Goal: Information Seeking & Learning: Learn about a topic

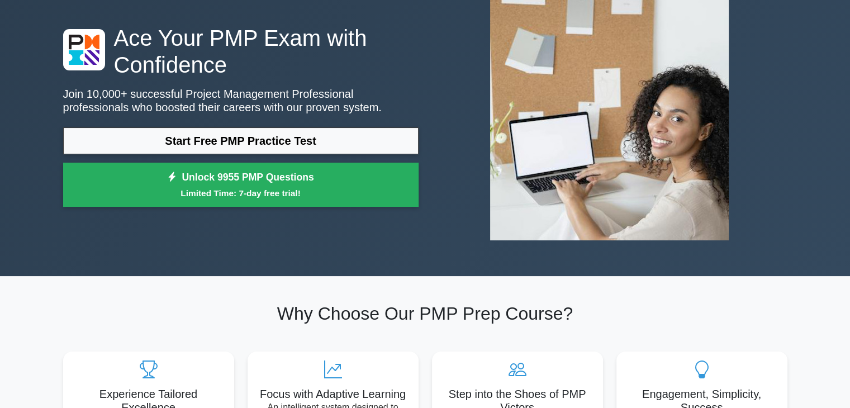
scroll to position [77, 0]
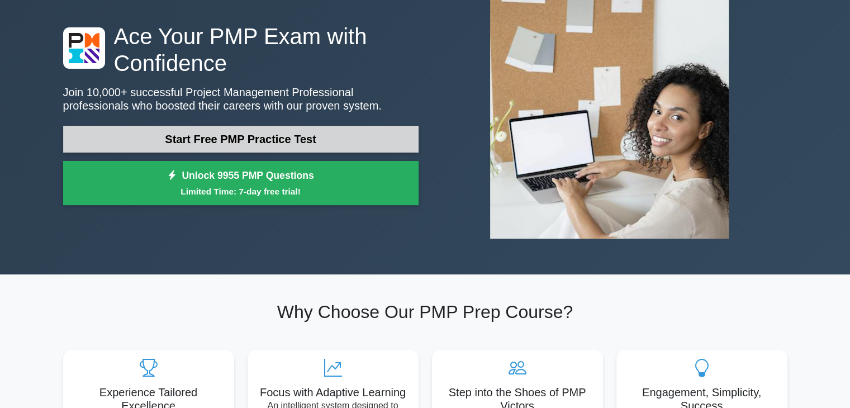
click at [297, 140] on link "Start Free PMP Practice Test" at bounding box center [241, 139] width 356 height 27
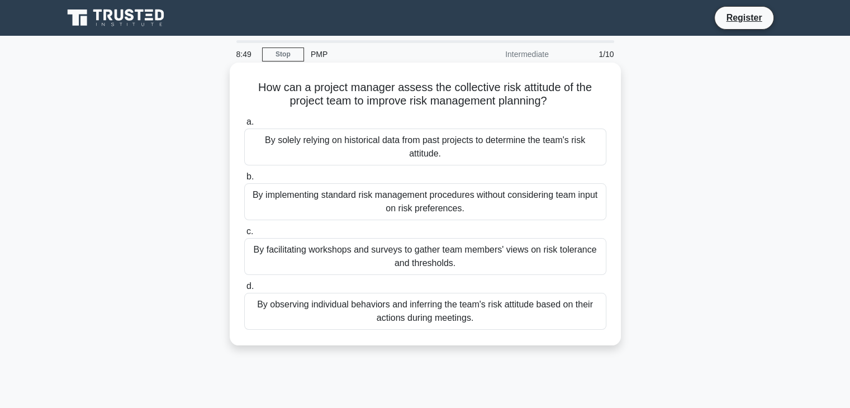
click at [356, 249] on div "By facilitating workshops and surveys to gather team members' views on risk tol…" at bounding box center [425, 256] width 362 height 37
click at [244, 235] on input "c. By facilitating workshops and surveys to gather team members' views on risk …" at bounding box center [244, 231] width 0 height 7
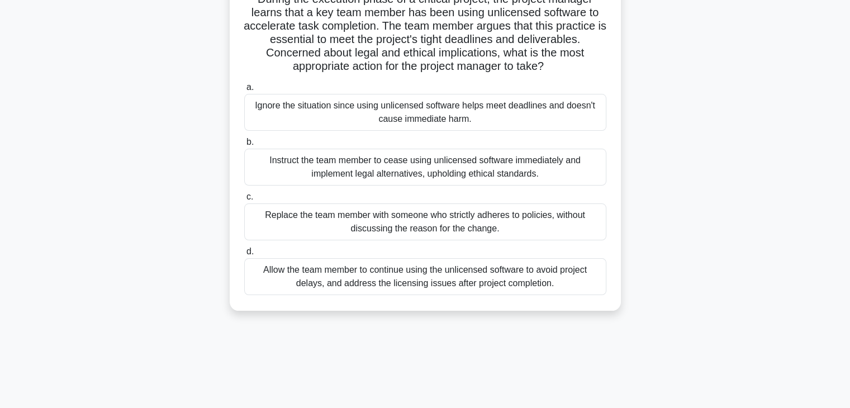
scroll to position [89, 0]
click at [479, 163] on div "Instruct the team member to cease using unlicensed software immediately and imp…" at bounding box center [425, 166] width 362 height 37
click at [244, 145] on input "b. Instruct the team member to cease using unlicensed software immediately and …" at bounding box center [244, 141] width 0 height 7
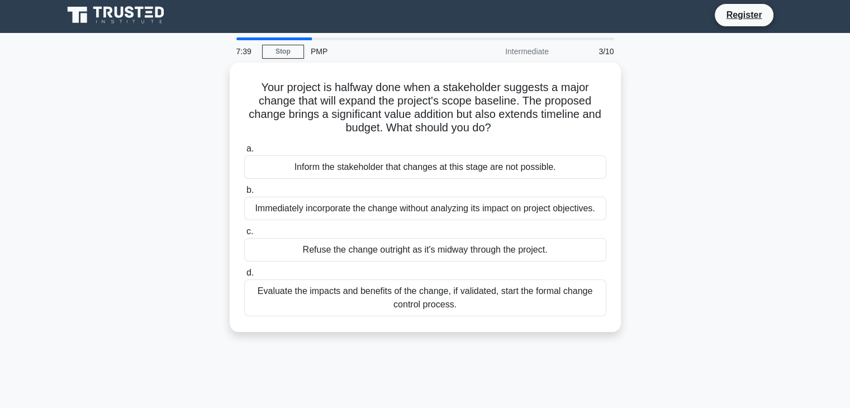
scroll to position [0, 0]
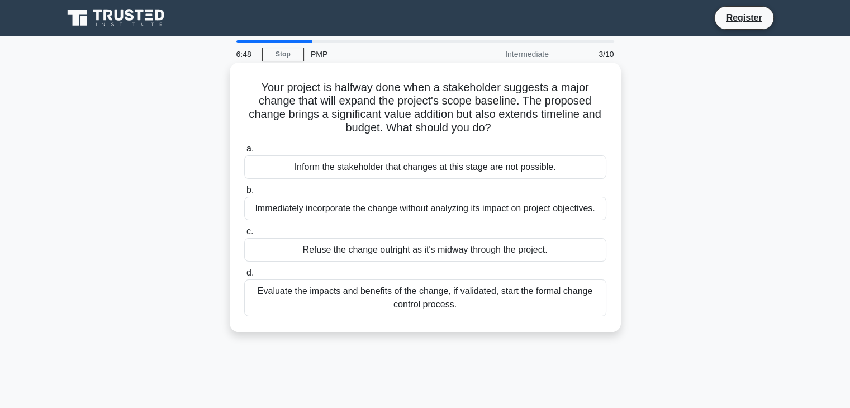
click at [453, 296] on div "Evaluate the impacts and benefits of the change, if validated, start the formal…" at bounding box center [425, 298] width 362 height 37
click at [244, 277] on input "d. Evaluate the impacts and benefits of the change, if validated, start the for…" at bounding box center [244, 272] width 0 height 7
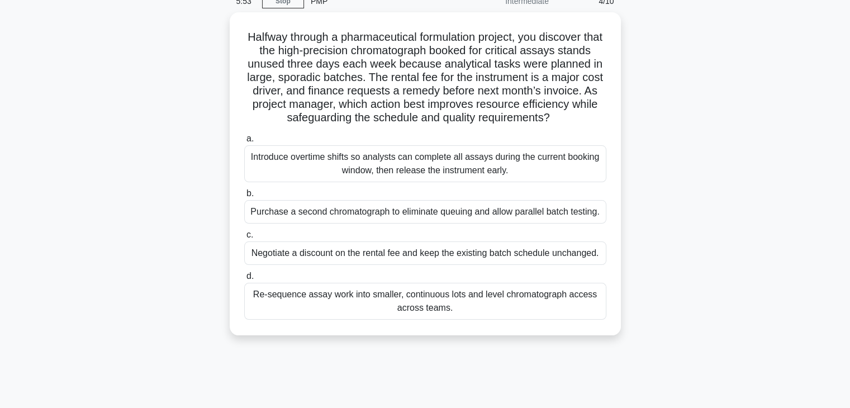
scroll to position [54, 0]
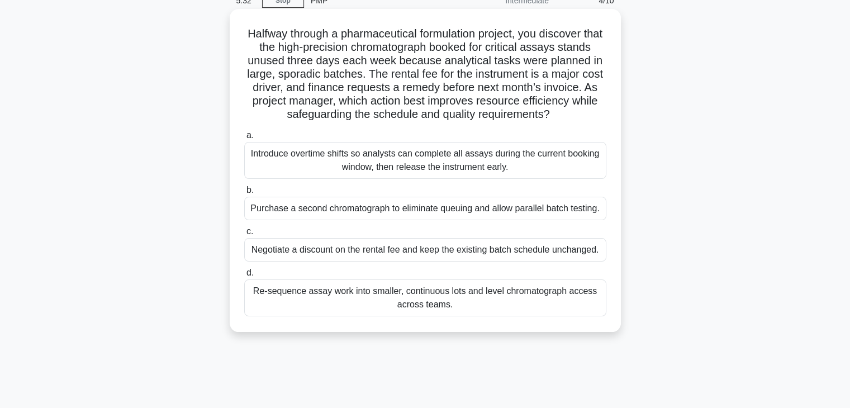
click at [459, 166] on div "Introduce overtime shifts so analysts can complete all assays during the curren…" at bounding box center [425, 160] width 362 height 37
click at [244, 139] on input "a. Introduce overtime shifts so analysts can complete all assays during the cur…" at bounding box center [244, 135] width 0 height 7
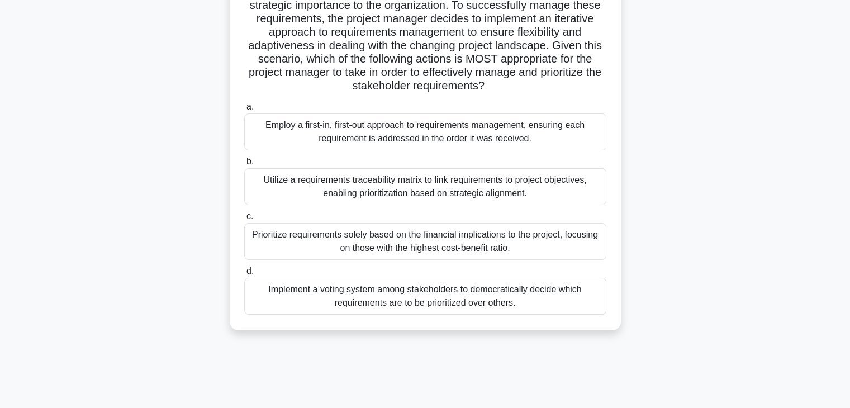
scroll to position [150, 0]
click at [460, 293] on div "Implement a voting system among stakeholders to democratically decide which req…" at bounding box center [425, 295] width 362 height 37
click at [244, 274] on input "d. Implement a voting system among stakeholders to democratically decide which …" at bounding box center [244, 270] width 0 height 7
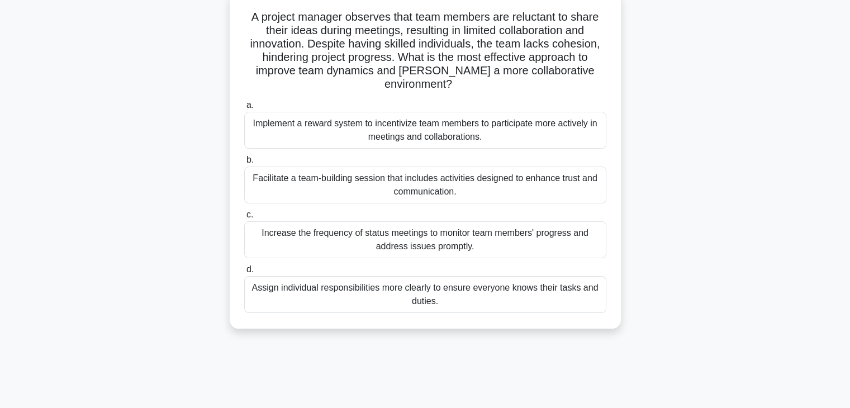
scroll to position [73, 0]
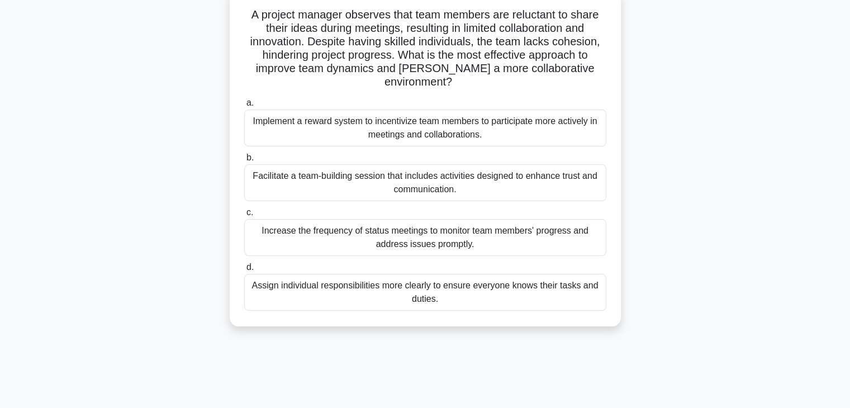
click at [423, 290] on div "Assign individual responsibilities more clearly to ensure everyone knows their …" at bounding box center [425, 292] width 362 height 37
click at [244, 271] on input "d. Assign individual responsibilities more clearly to ensure everyone knows the…" at bounding box center [244, 267] width 0 height 7
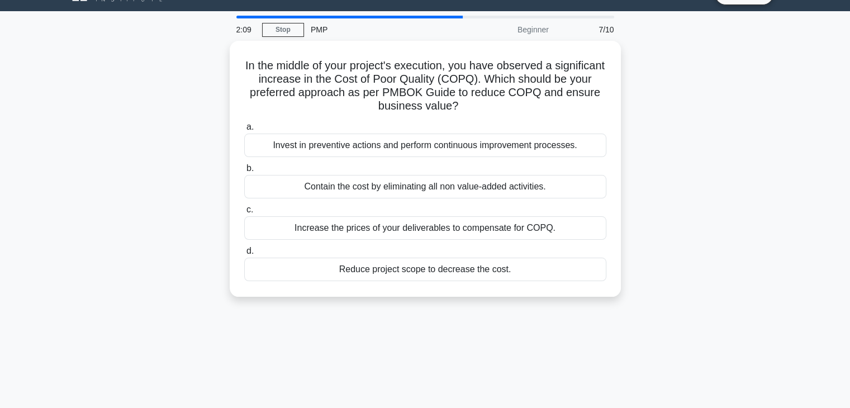
scroll to position [31, 0]
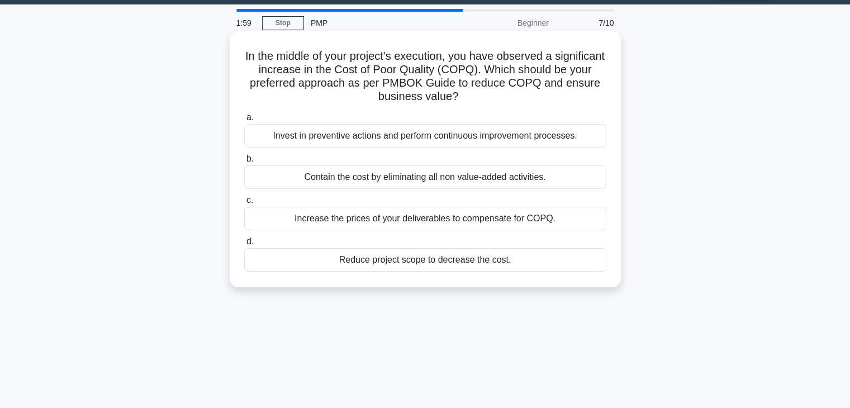
click at [444, 262] on div "Reduce project scope to decrease the cost." at bounding box center [425, 259] width 362 height 23
click at [244, 245] on input "d. Reduce project scope to decrease the cost." at bounding box center [244, 241] width 0 height 7
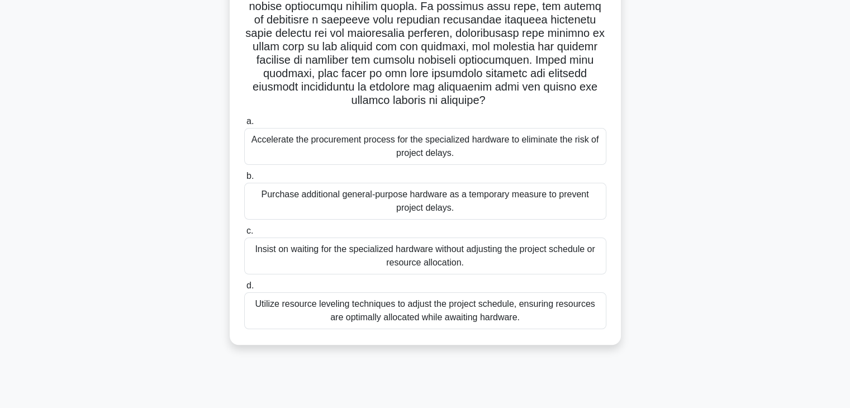
scroll to position [196, 0]
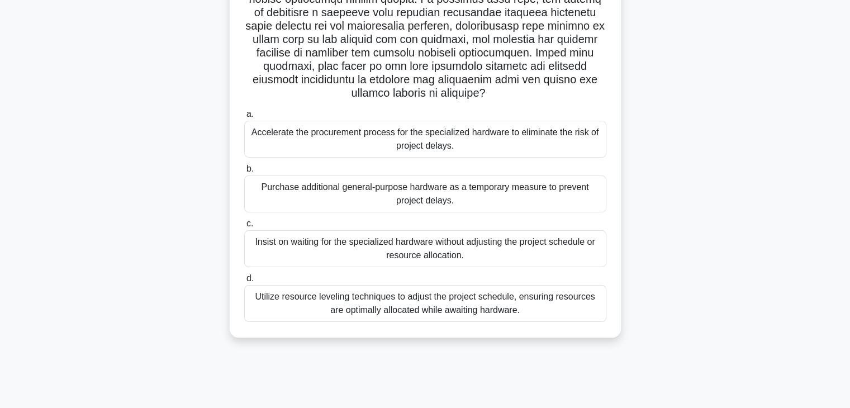
click at [455, 307] on div "Utilize resource leveling techniques to adjust the project schedule, ensuring r…" at bounding box center [425, 303] width 362 height 37
click at [244, 282] on input "d. Utilize resource leveling techniques to adjust the project schedule, ensurin…" at bounding box center [244, 278] width 0 height 7
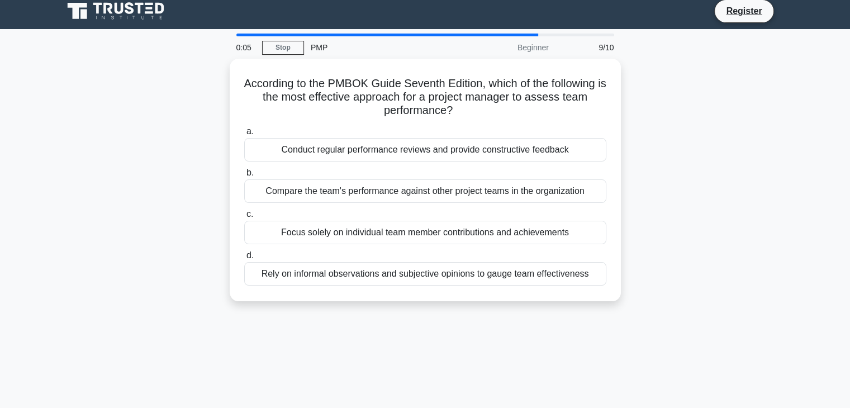
scroll to position [0, 0]
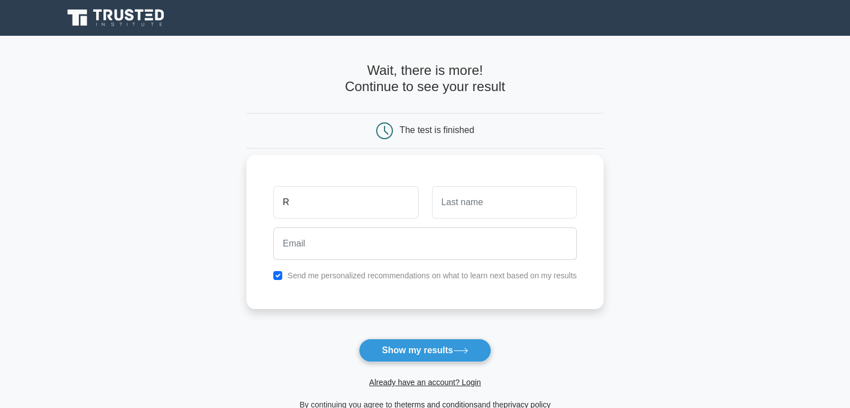
type input "Ranger"
click at [454, 205] on input "text" at bounding box center [504, 202] width 145 height 32
type input "Watson"
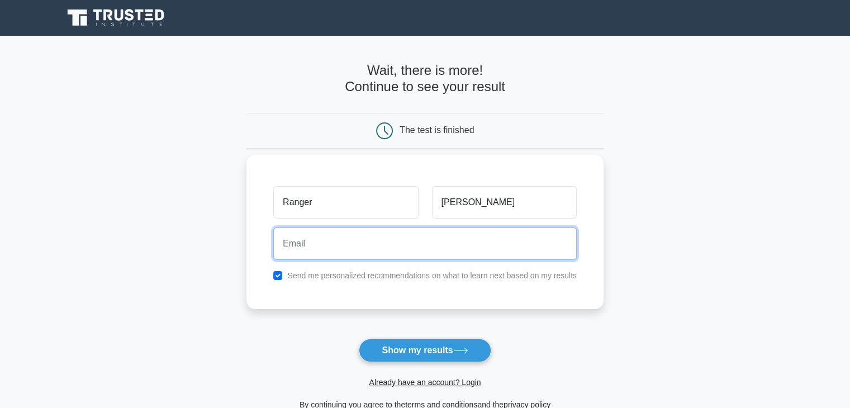
click at [375, 244] on input "email" at bounding box center [425, 244] width 304 height 32
type input "24300390rawa@student.pnguot.ac.pg"
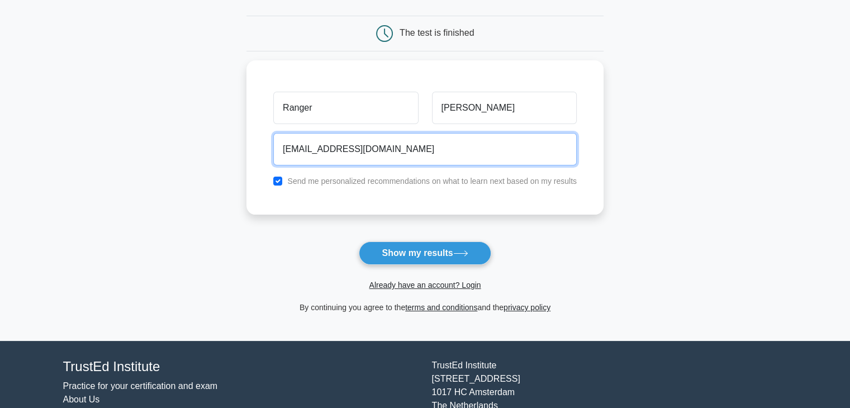
scroll to position [98, 0]
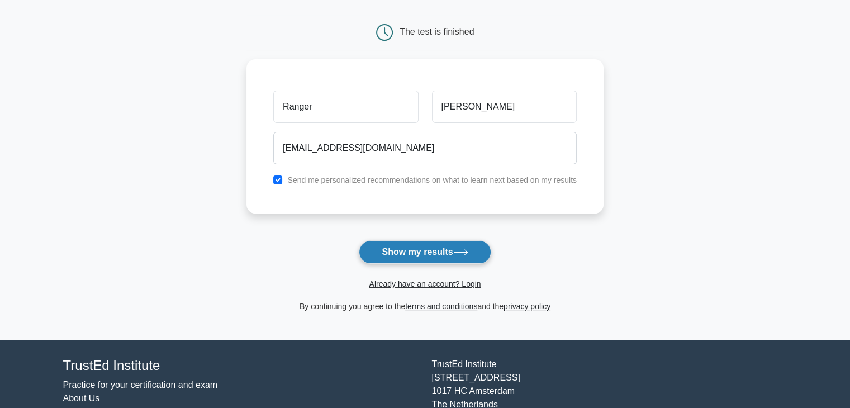
click at [421, 254] on button "Show my results" at bounding box center [425, 251] width 132 height 23
